Goal: Transaction & Acquisition: Purchase product/service

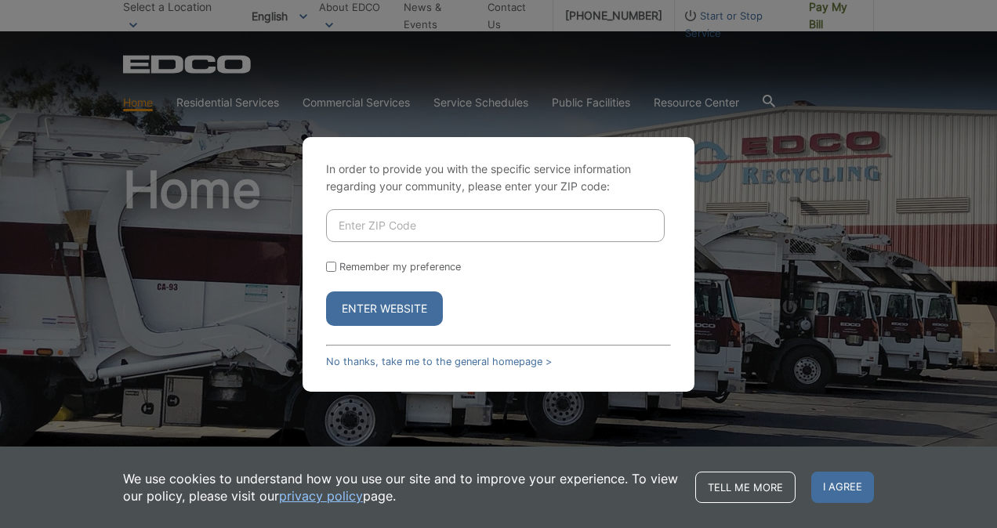
click at [396, 236] on input "Enter ZIP Code" at bounding box center [495, 225] width 339 height 33
type input "9"
click at [396, 365] on link "No thanks, take me to the general homepage >" at bounding box center [439, 362] width 226 height 12
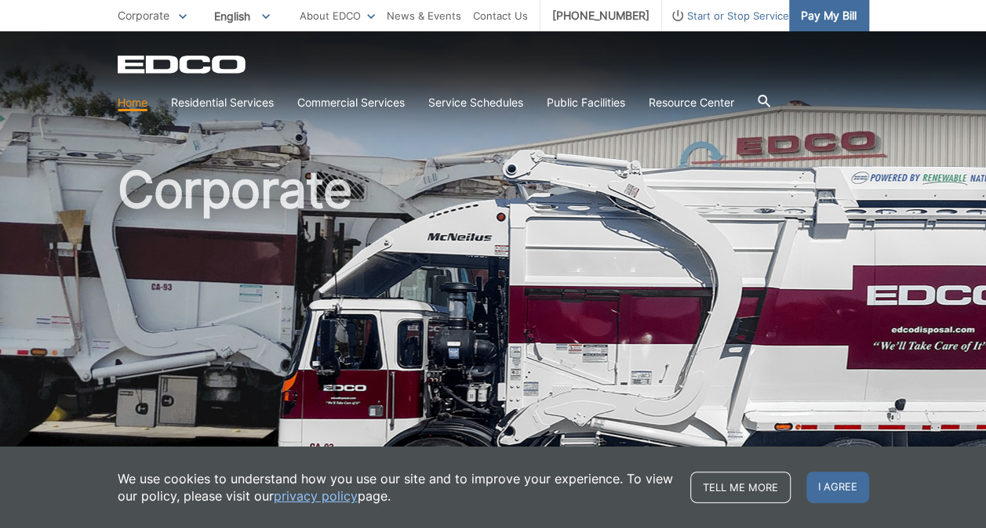
click at [820, 18] on span "Pay My Bill" at bounding box center [829, 15] width 56 height 17
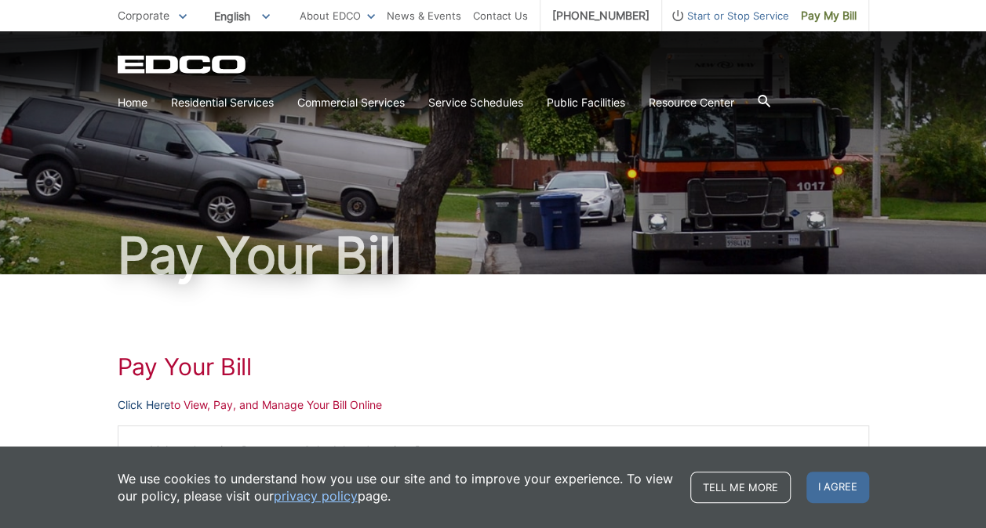
click at [154, 405] on link "Click Here" at bounding box center [144, 405] width 53 height 17
